Goal: Task Accomplishment & Management: Manage account settings

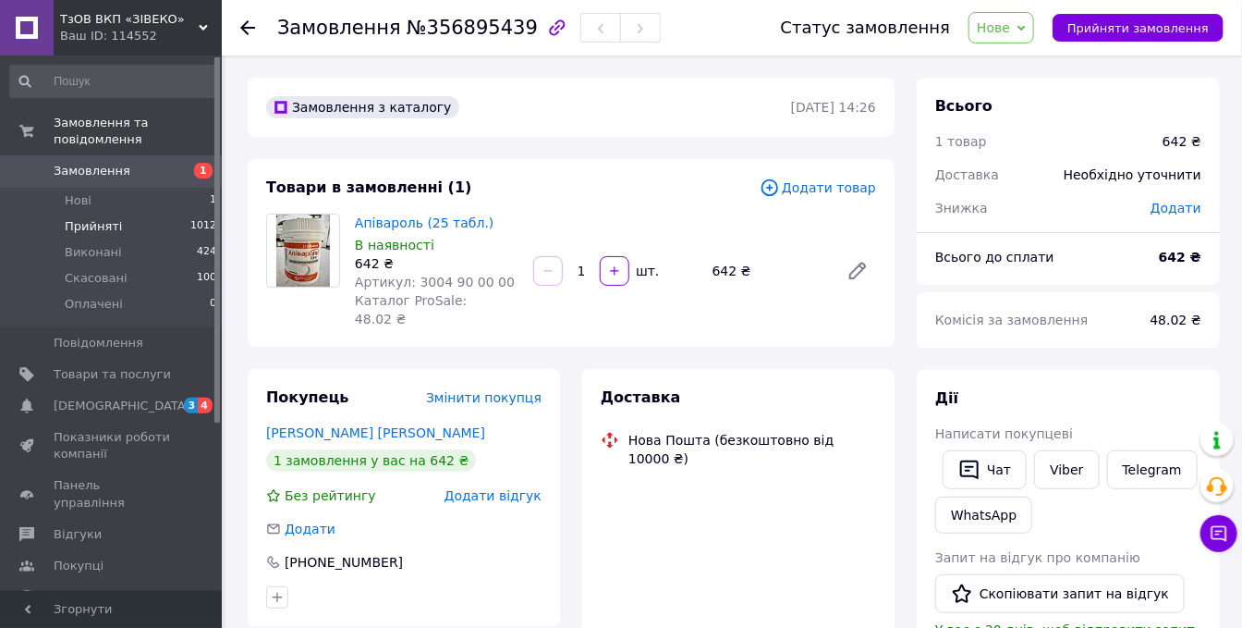
click at [85, 218] on span "Прийняті" at bounding box center [93, 226] width 57 height 17
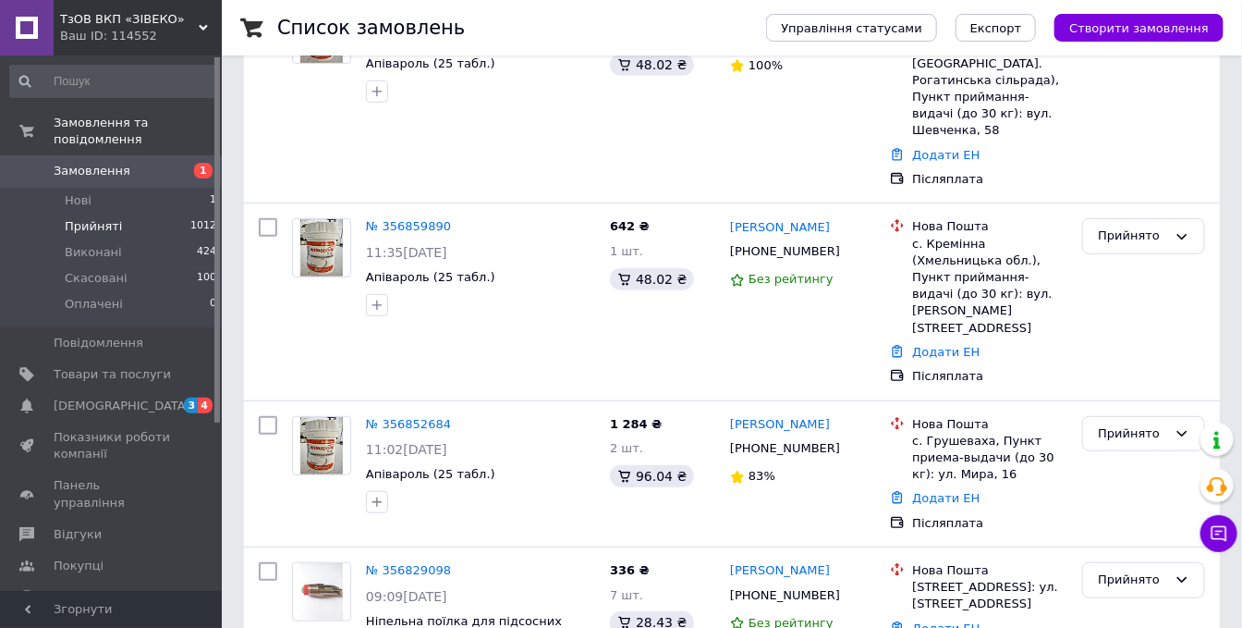
scroll to position [308, 0]
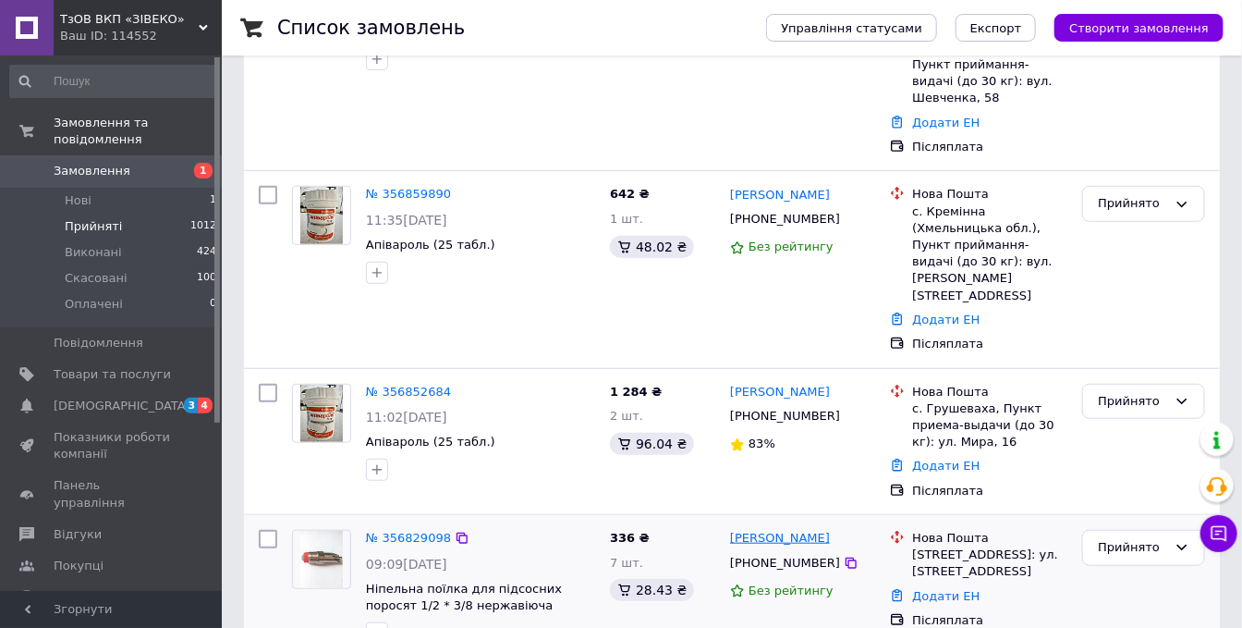
click at [819, 530] on link "[PERSON_NAME]" at bounding box center [780, 539] width 100 height 18
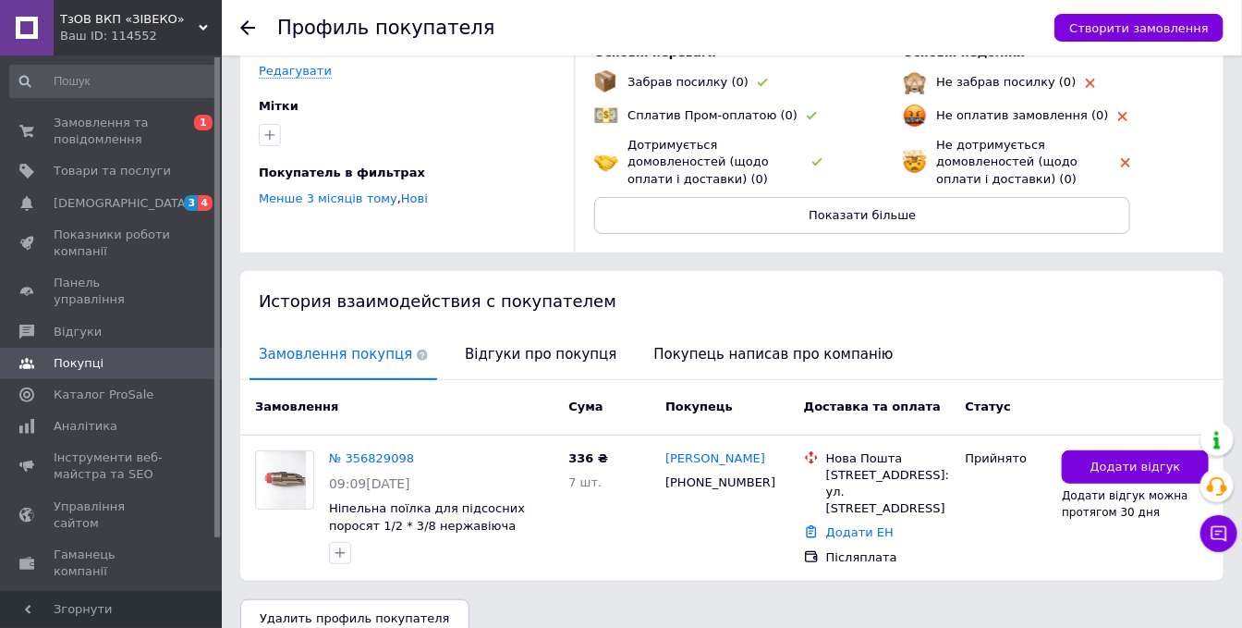
scroll to position [176, 0]
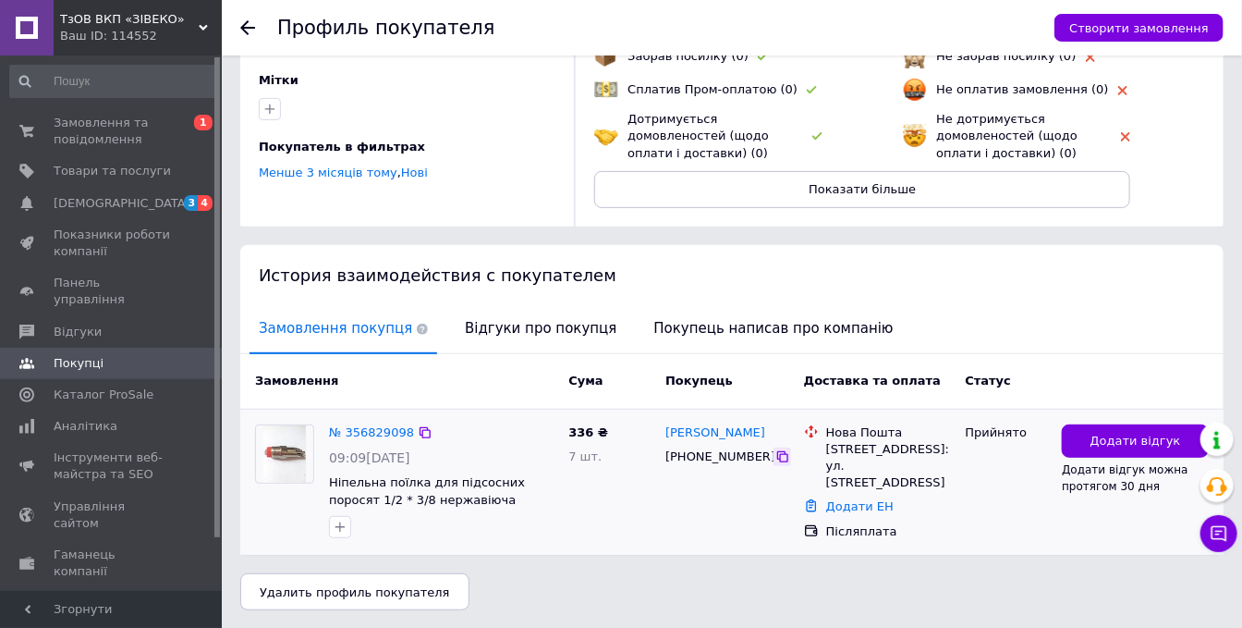
click at [775, 457] on icon at bounding box center [782, 456] width 15 height 15
click at [79, 170] on span "Товари та послуги" at bounding box center [112, 171] width 117 height 17
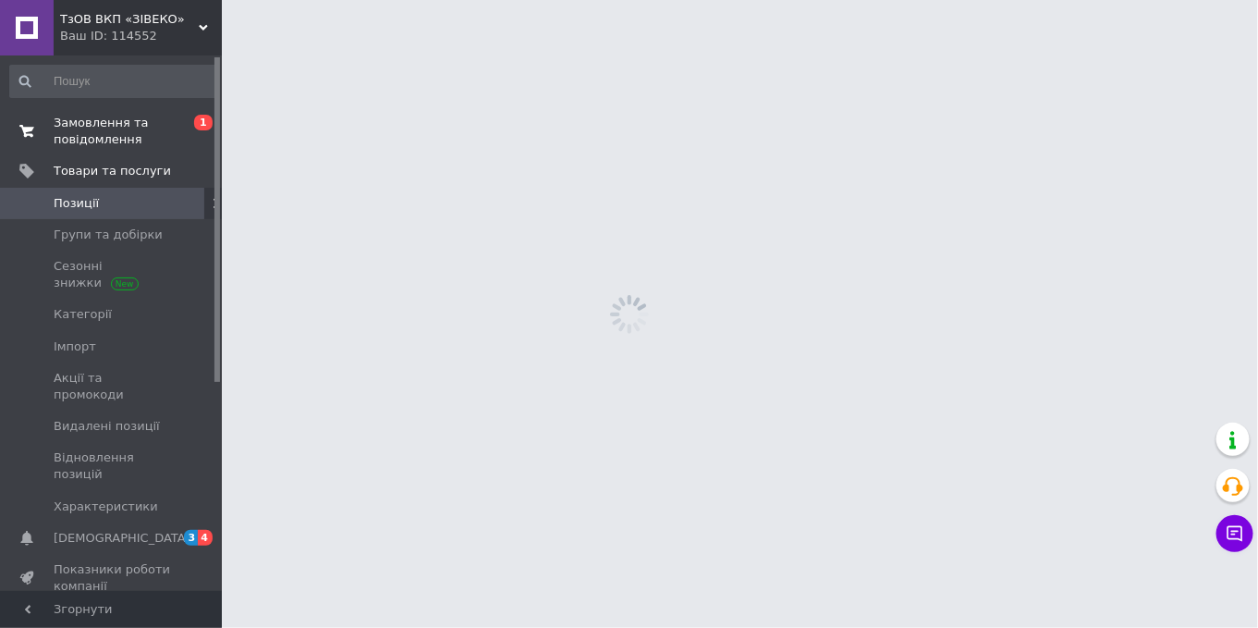
click at [104, 140] on span "Замовлення та повідомлення" at bounding box center [112, 131] width 117 height 33
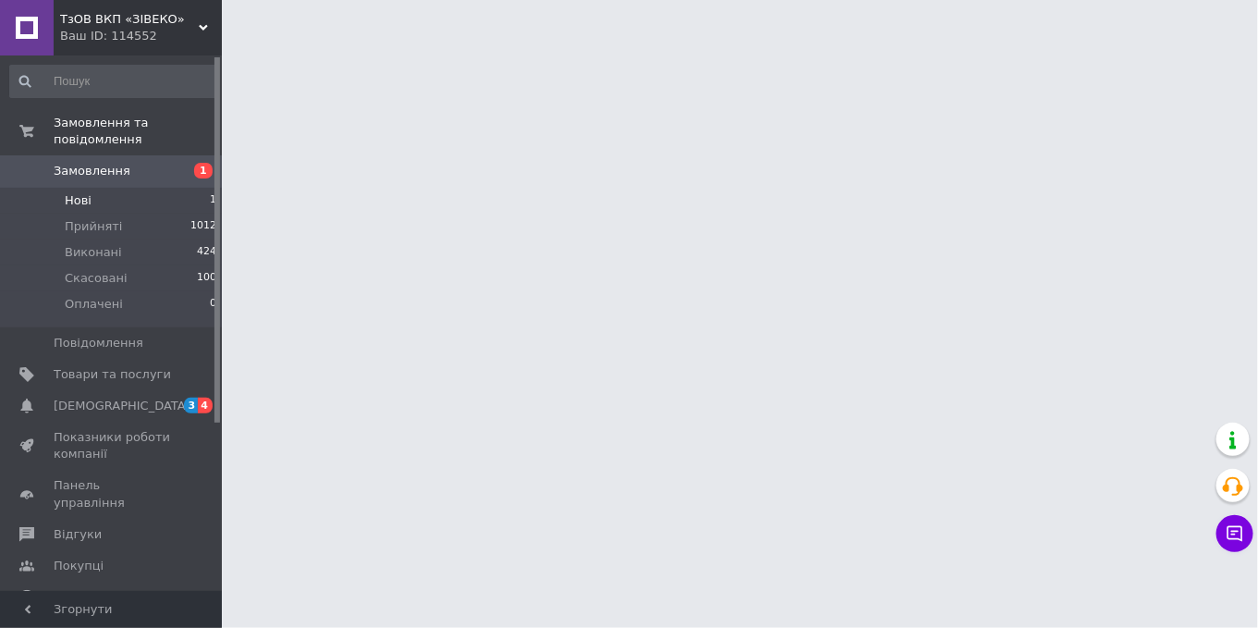
click at [98, 188] on li "Нові 1" at bounding box center [113, 201] width 227 height 26
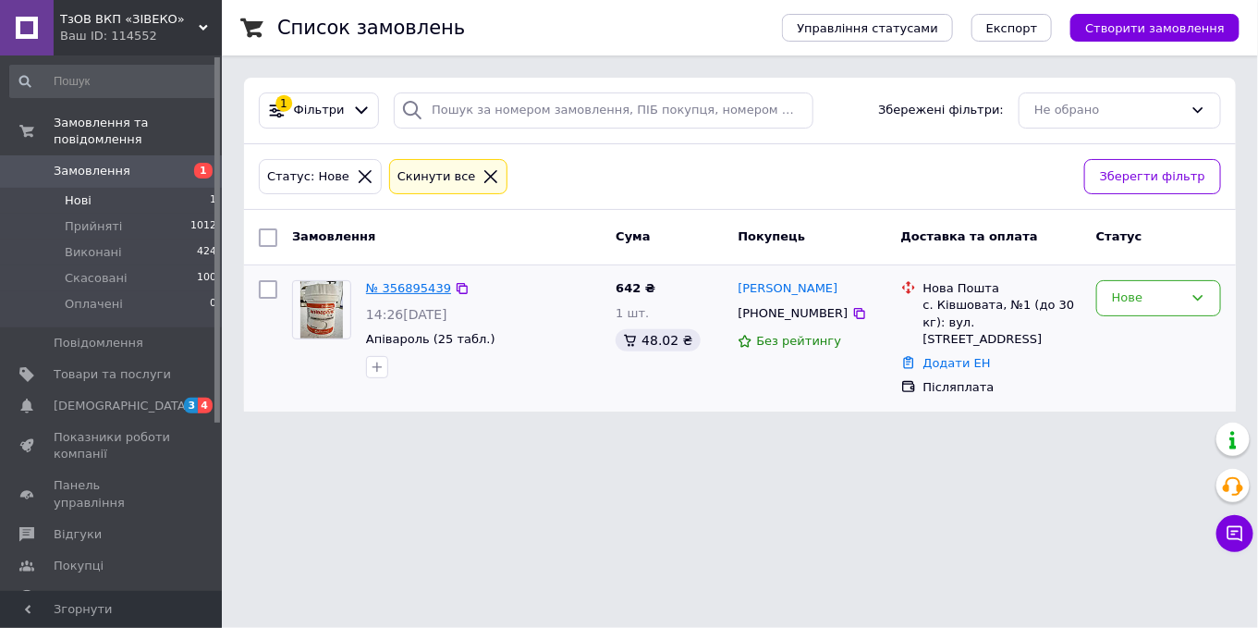
click at [432, 282] on link "№ 356895439" at bounding box center [408, 288] width 85 height 14
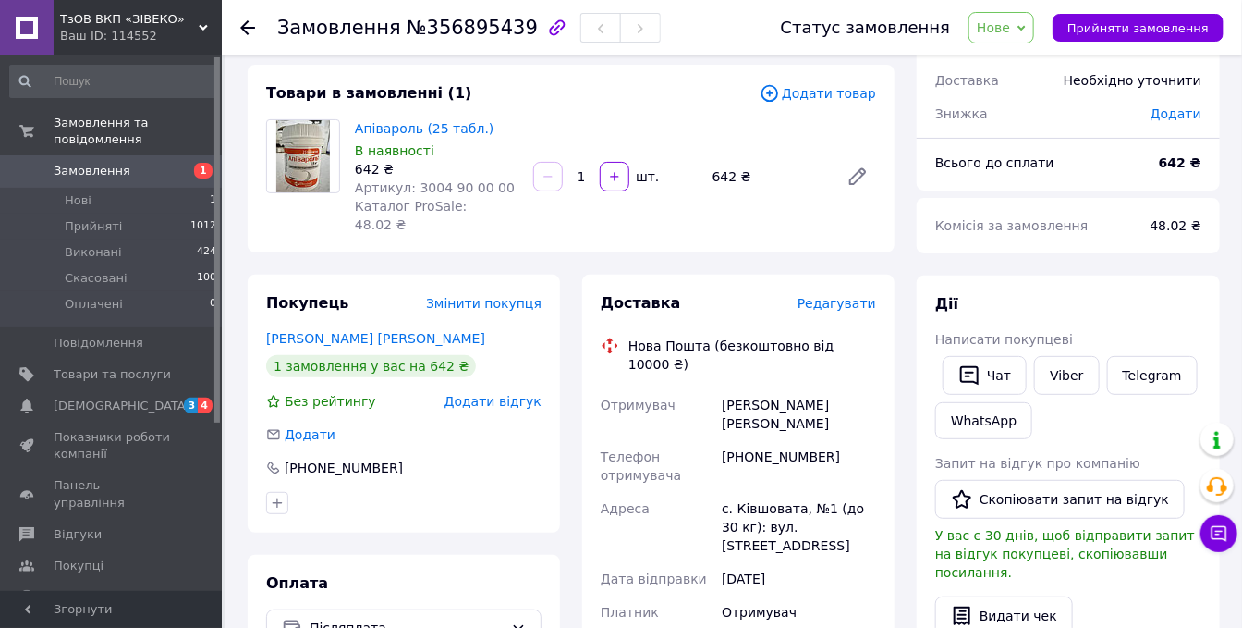
scroll to position [205, 0]
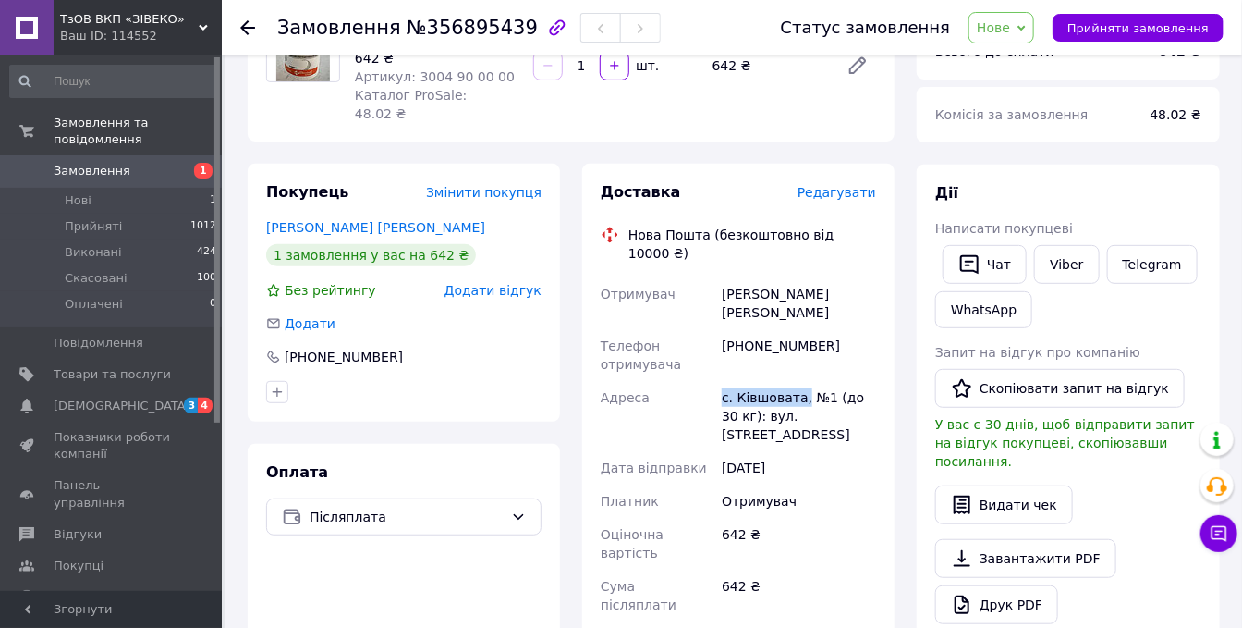
drag, startPoint x: 715, startPoint y: 340, endPoint x: 798, endPoint y: 337, distance: 83.2
click at [798, 337] on div "Отримувач [PERSON_NAME] [PERSON_NAME] отримувача [PHONE_NUMBER] Адреса [PERSON_…" at bounding box center [738, 500] width 283 height 447
copy div "Адреса с. [GEOGRAPHIC_DATA],"
drag, startPoint x: 823, startPoint y: 307, endPoint x: 746, endPoint y: 298, distance: 77.3
click at [746, 329] on div "[PHONE_NUMBER]" at bounding box center [799, 355] width 162 height 52
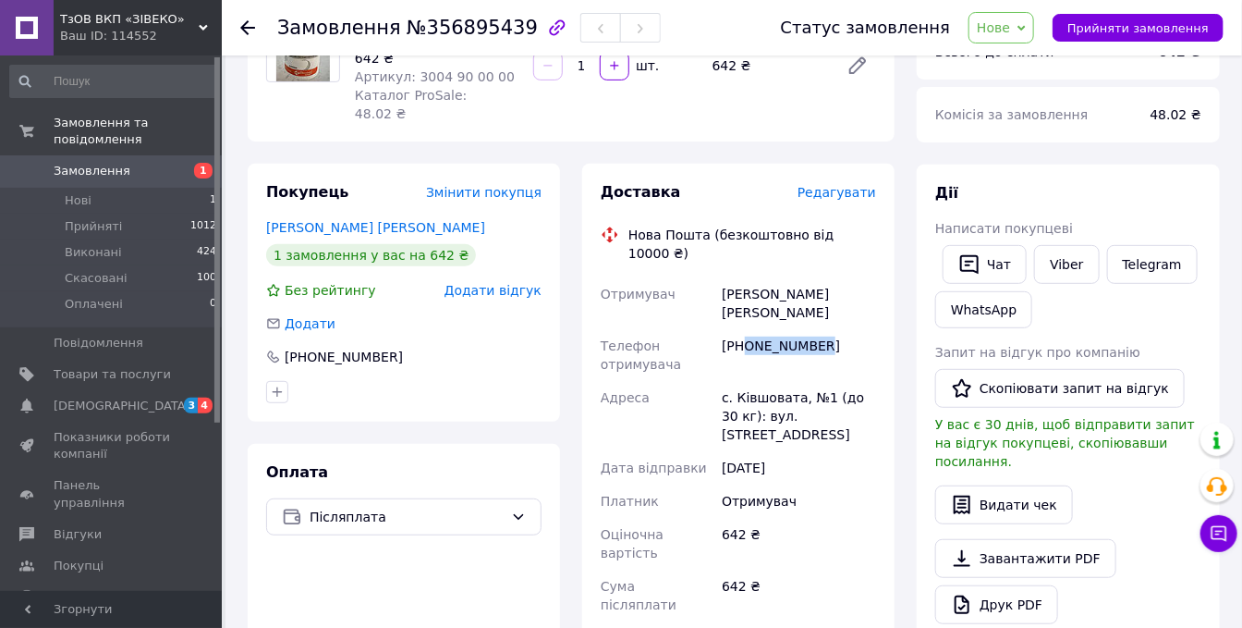
copy div "0988450388"
click at [1172, 34] on span "Прийняти замовлення" at bounding box center [1137, 28] width 141 height 14
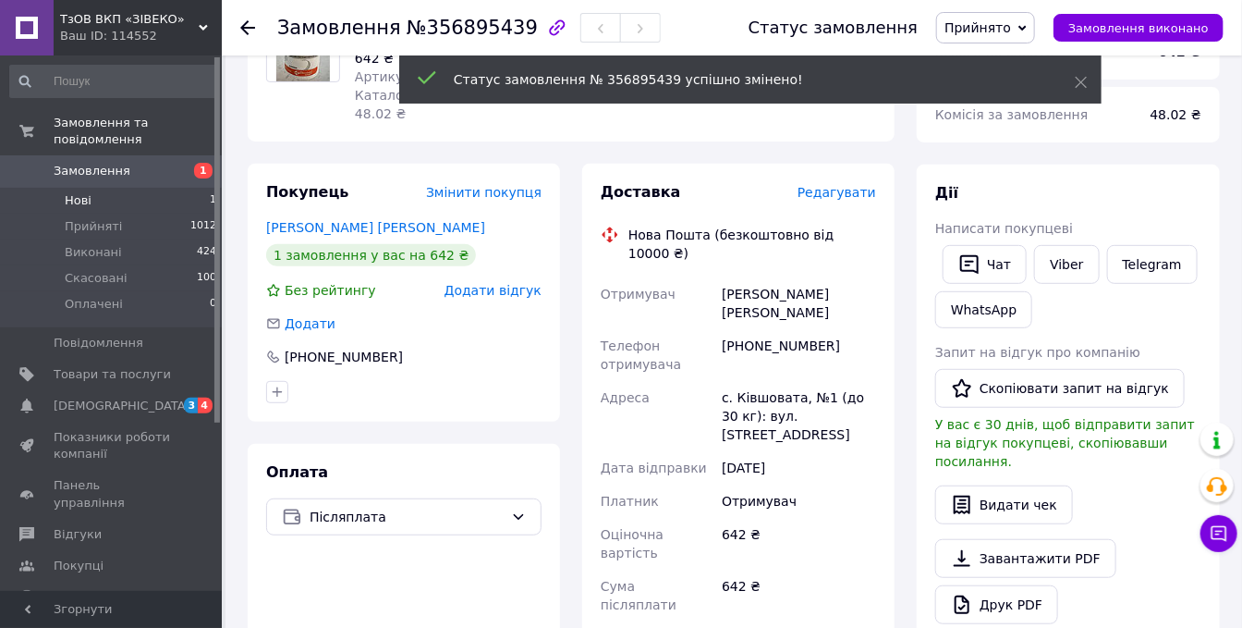
click at [116, 188] on li "Нові 1" at bounding box center [113, 201] width 227 height 26
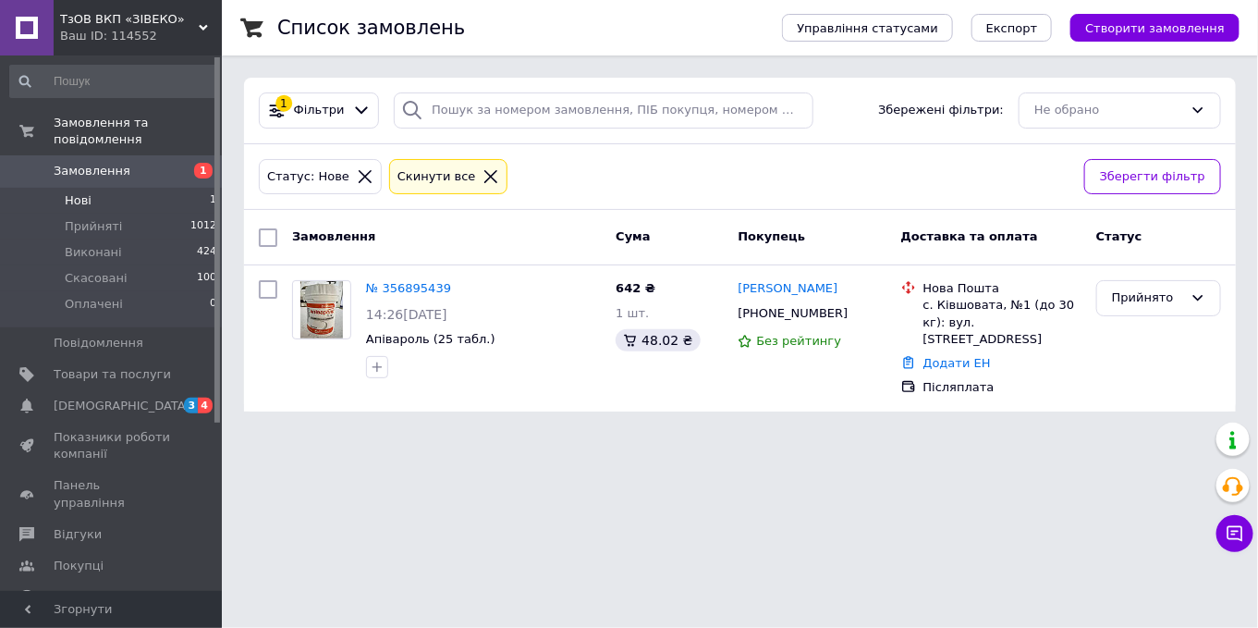
click at [103, 188] on li "Нові 1" at bounding box center [113, 201] width 227 height 26
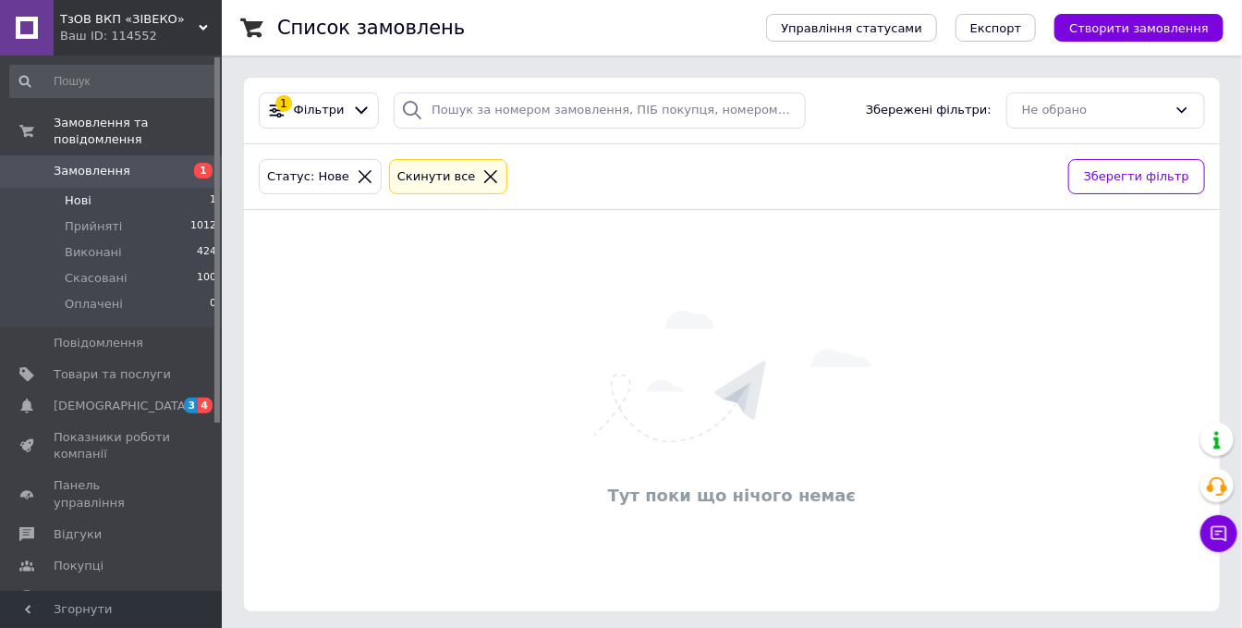
click at [65, 192] on span "Нові" at bounding box center [78, 200] width 27 height 17
